Goal: Find contact information: Find contact information

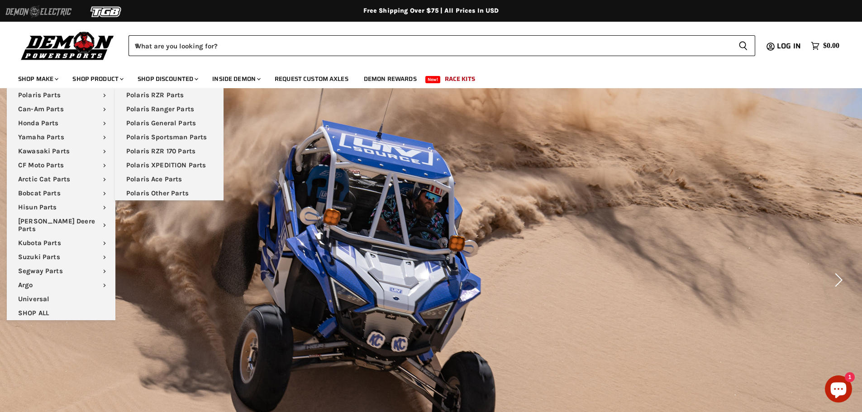
click at [55, 11] on img at bounding box center [39, 11] width 68 height 17
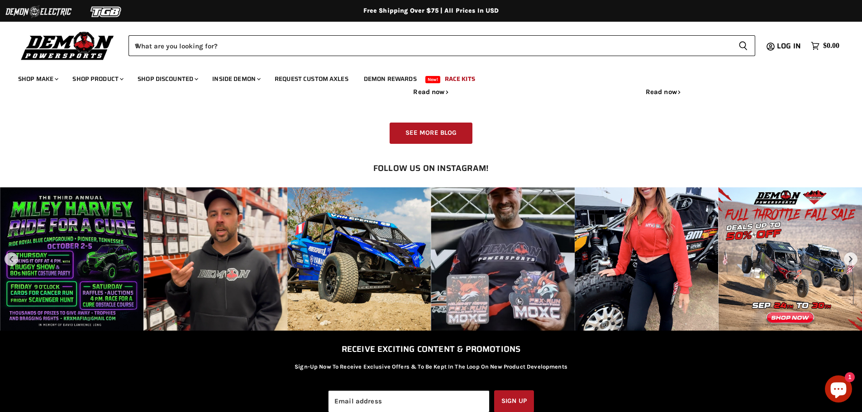
scroll to position [1493, 0]
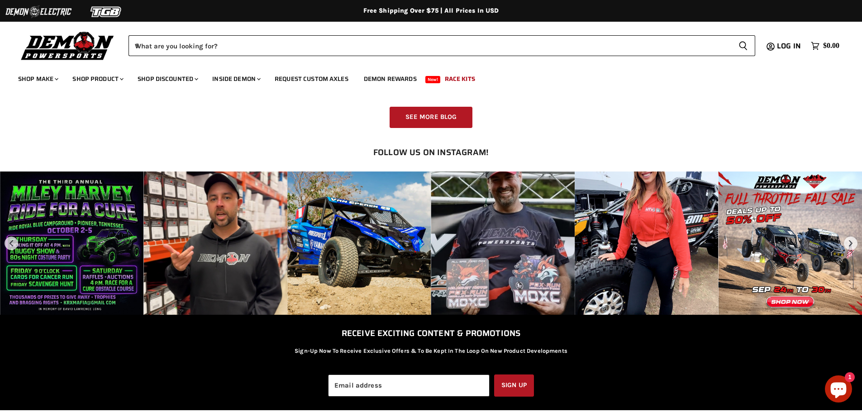
click at [623, 247] on div "Instagram post opens in a popup" at bounding box center [647, 243] width 144 height 144
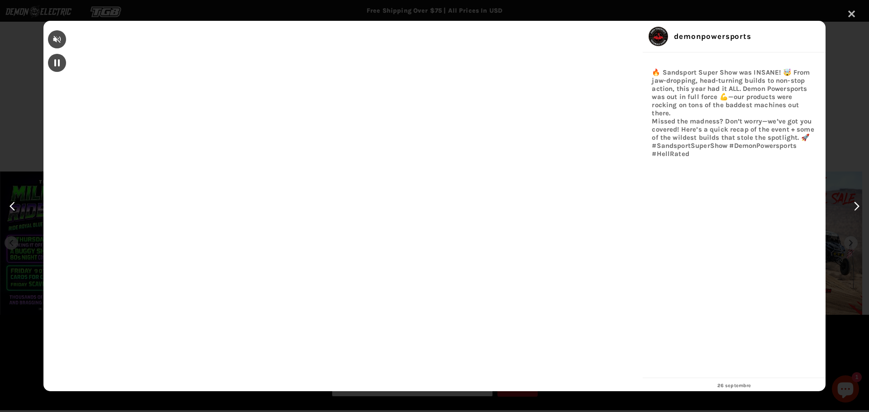
click at [844, 13] on div "✕" at bounding box center [851, 15] width 14 height 14
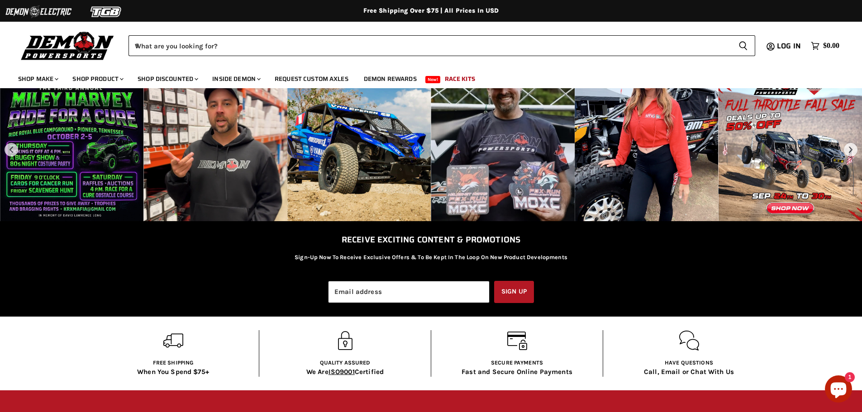
scroll to position [1719, 0]
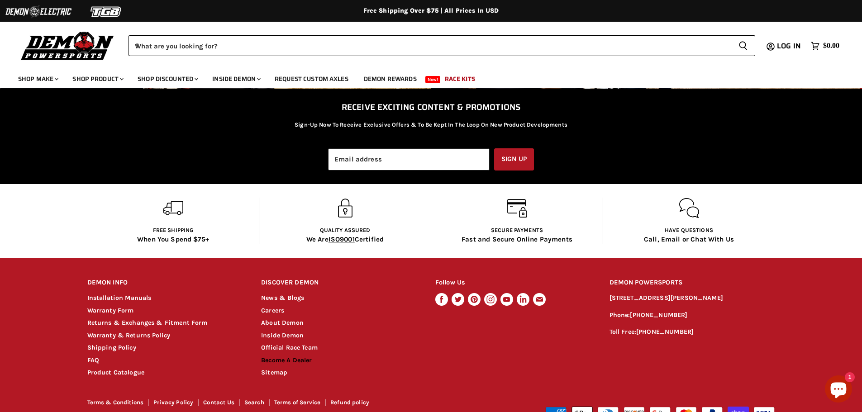
click at [282, 361] on link "Become A Dealer" at bounding box center [286, 361] width 51 height 8
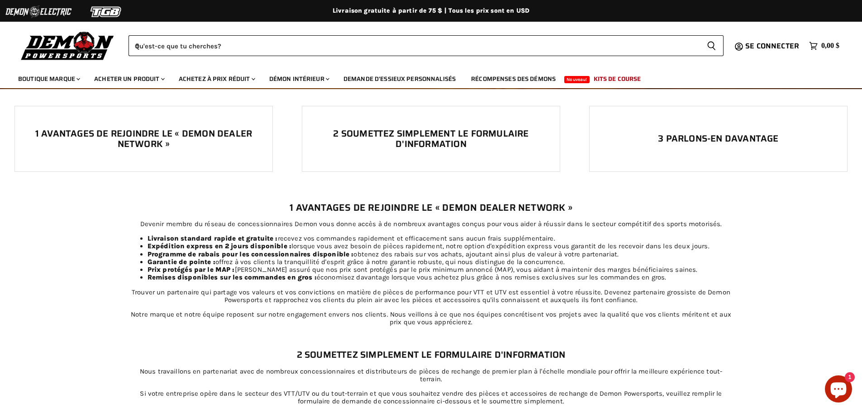
scroll to position [271, 0]
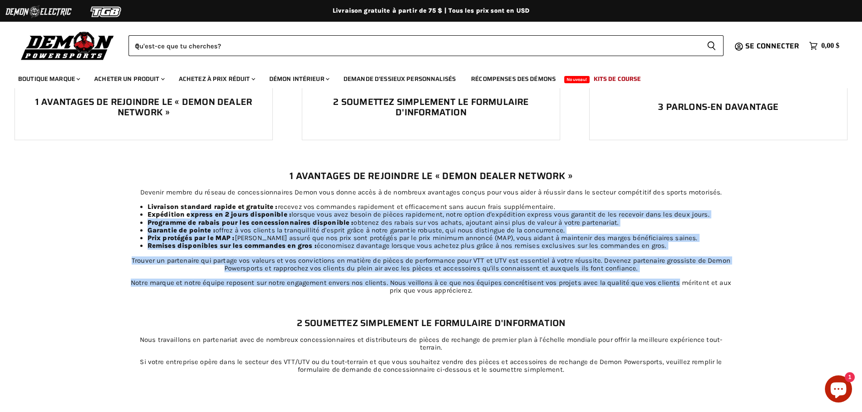
drag, startPoint x: 190, startPoint y: 215, endPoint x: 677, endPoint y: 282, distance: 491.0
click at [676, 282] on div "1 Avantages de rejoindre le « Demon Dealer Network » Devenir membre du réseau d…" at bounding box center [431, 233] width 604 height 137
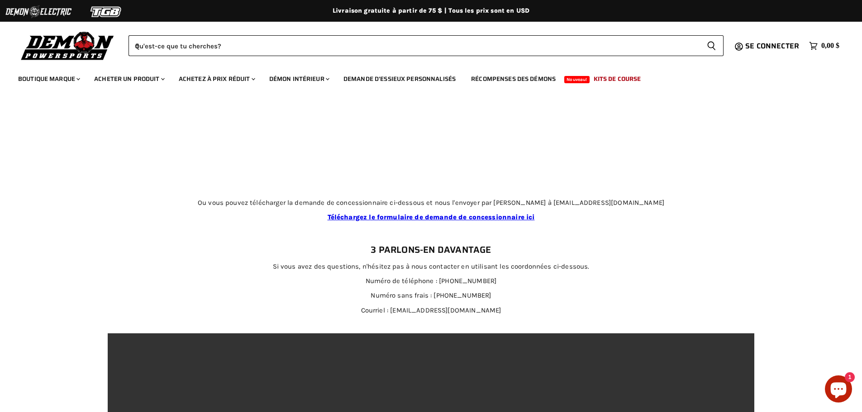
scroll to position [1584, 0]
drag, startPoint x: 479, startPoint y: 301, endPoint x: 417, endPoint y: 302, distance: 62.0
click at [417, 306] on p "Courriel : pdisales@pdintl.ca" at bounding box center [431, 310] width 604 height 8
copy font "pdisales@pdintl.ca"
